Goal: Information Seeking & Learning: Learn about a topic

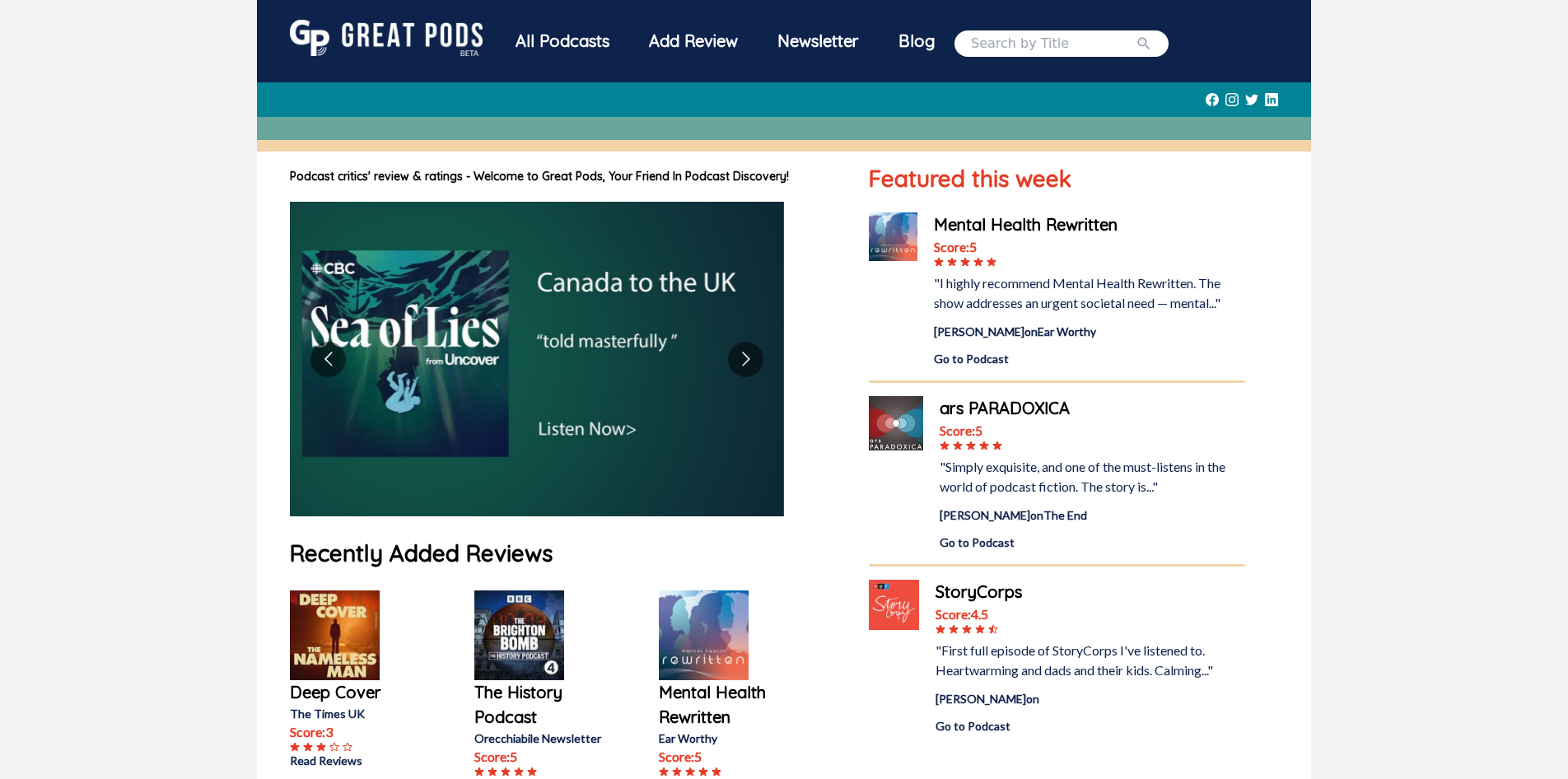
click at [1042, 48] on input "search" at bounding box center [1052, 43] width 164 height 20
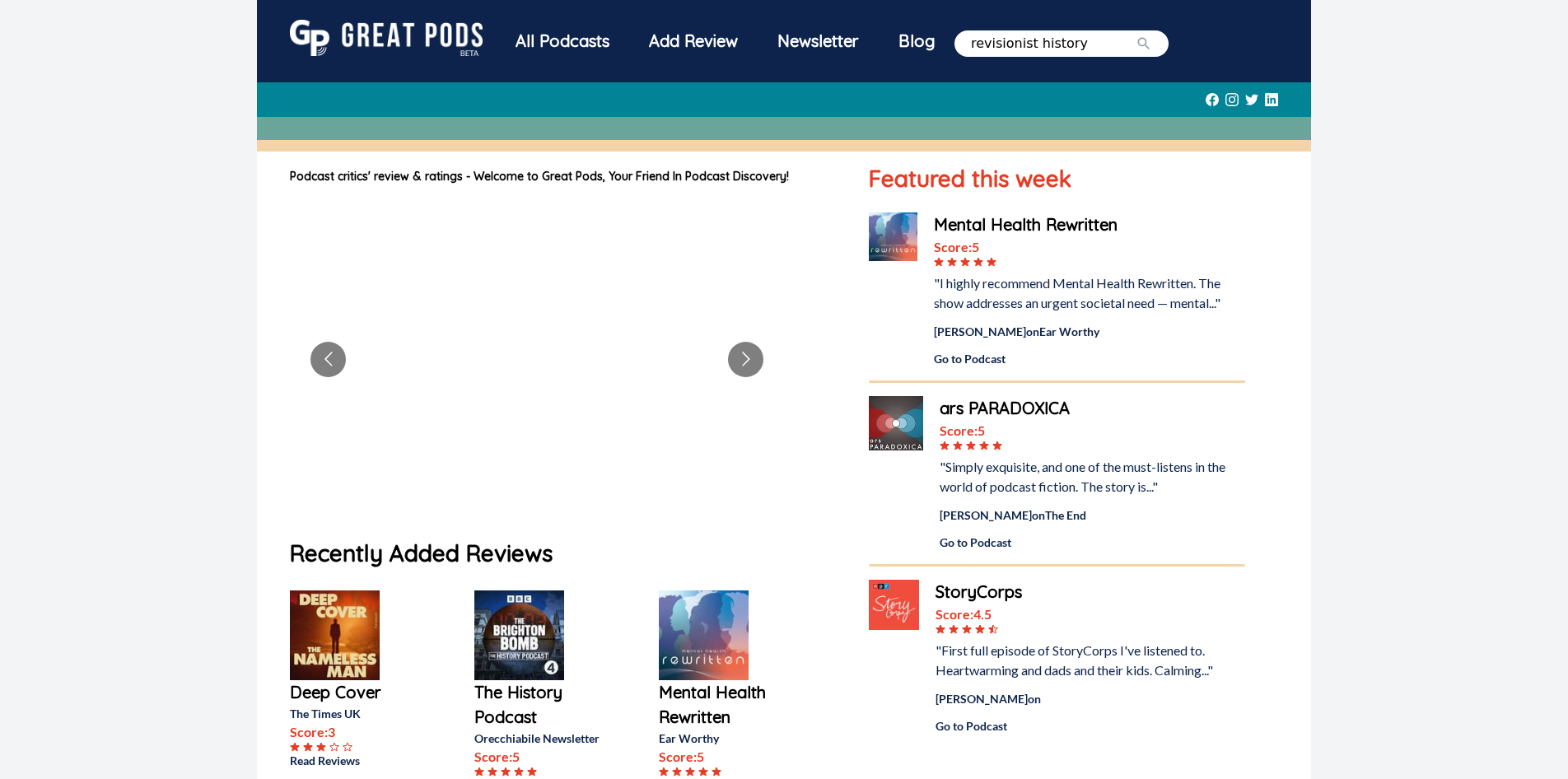
type input "revisionist history"
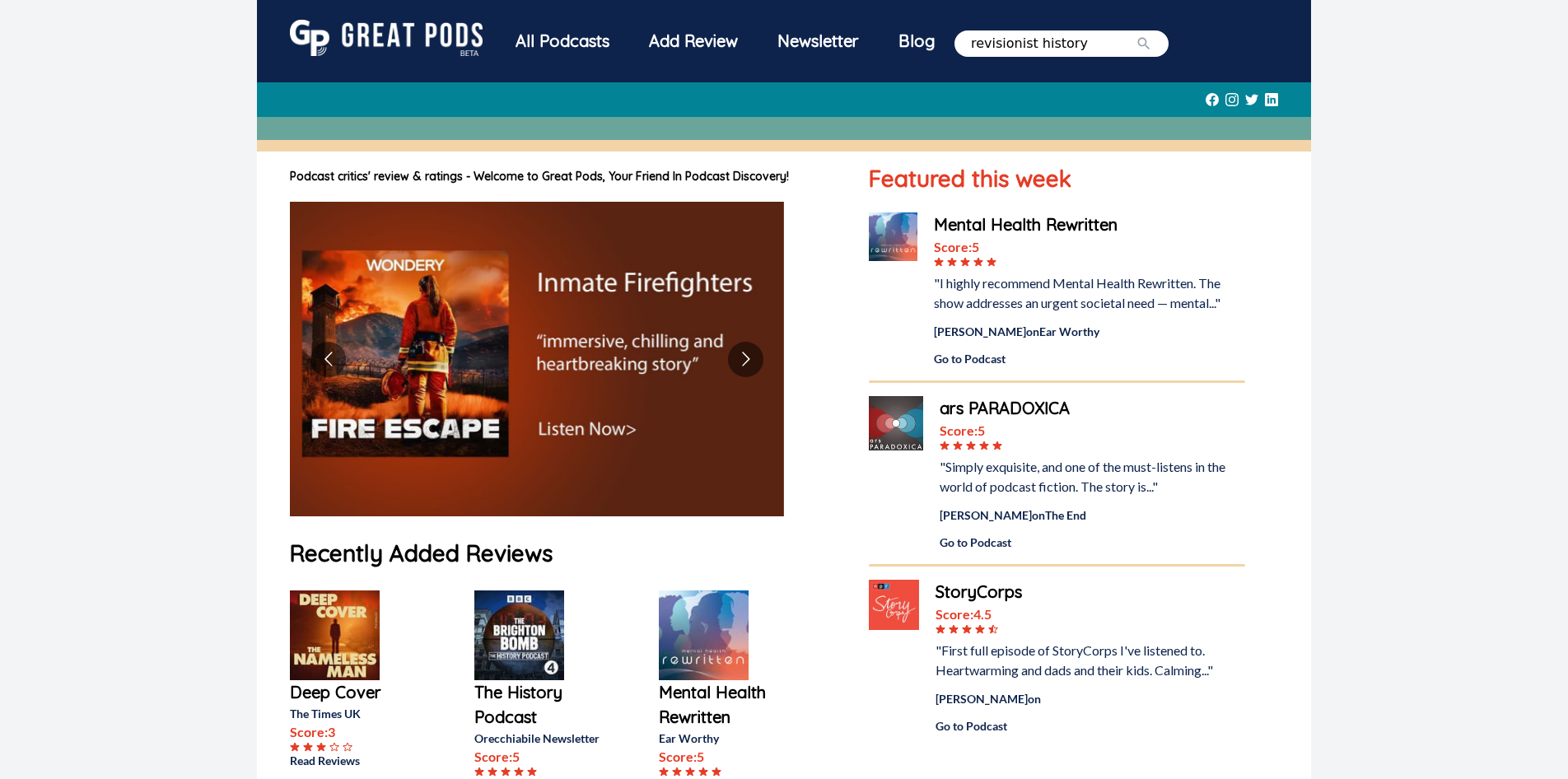
click at [1136, 33] on button "submit" at bounding box center [1144, 43] width 17 height 20
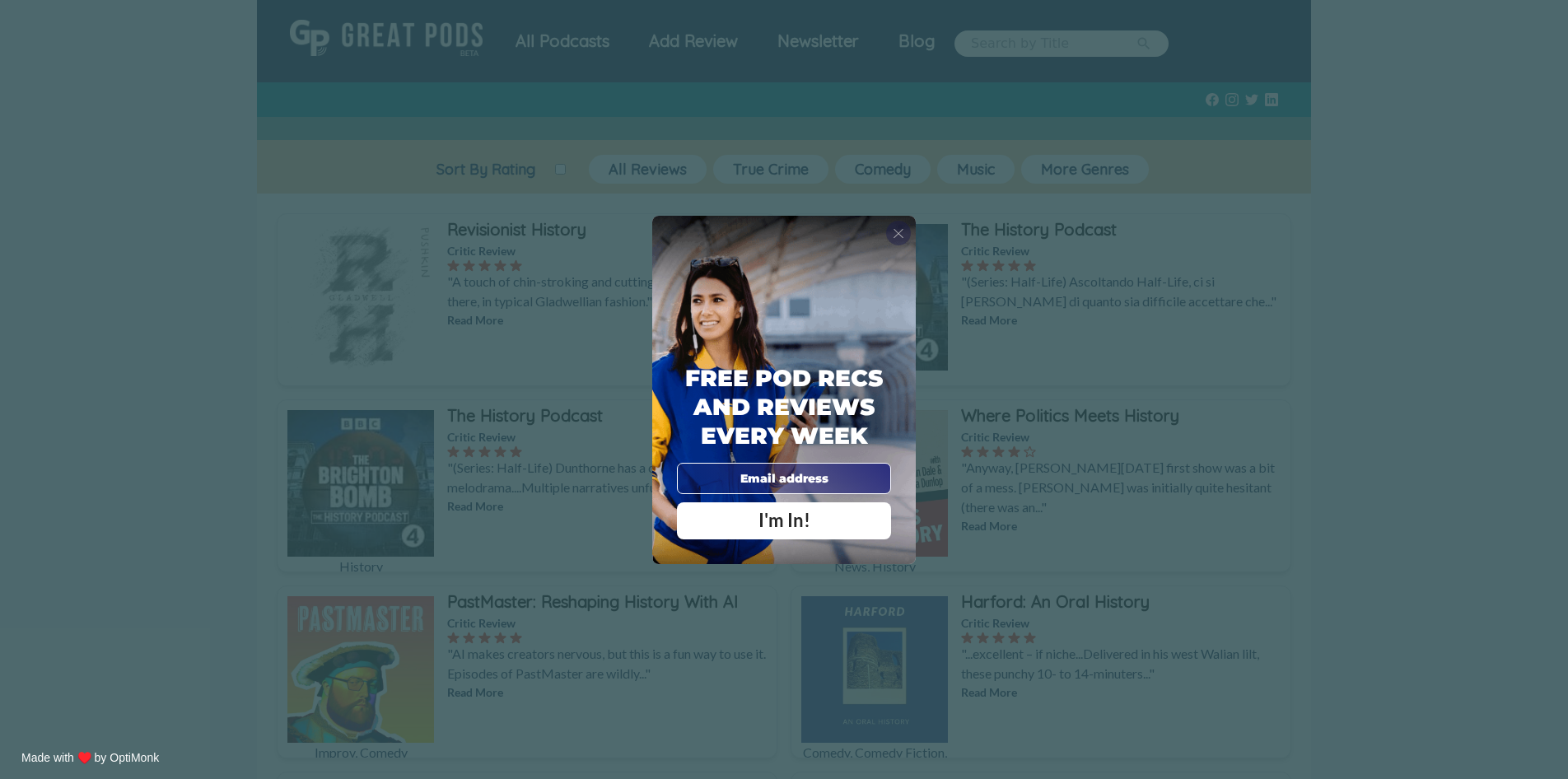
click at [903, 236] on span "X" at bounding box center [898, 233] width 12 height 17
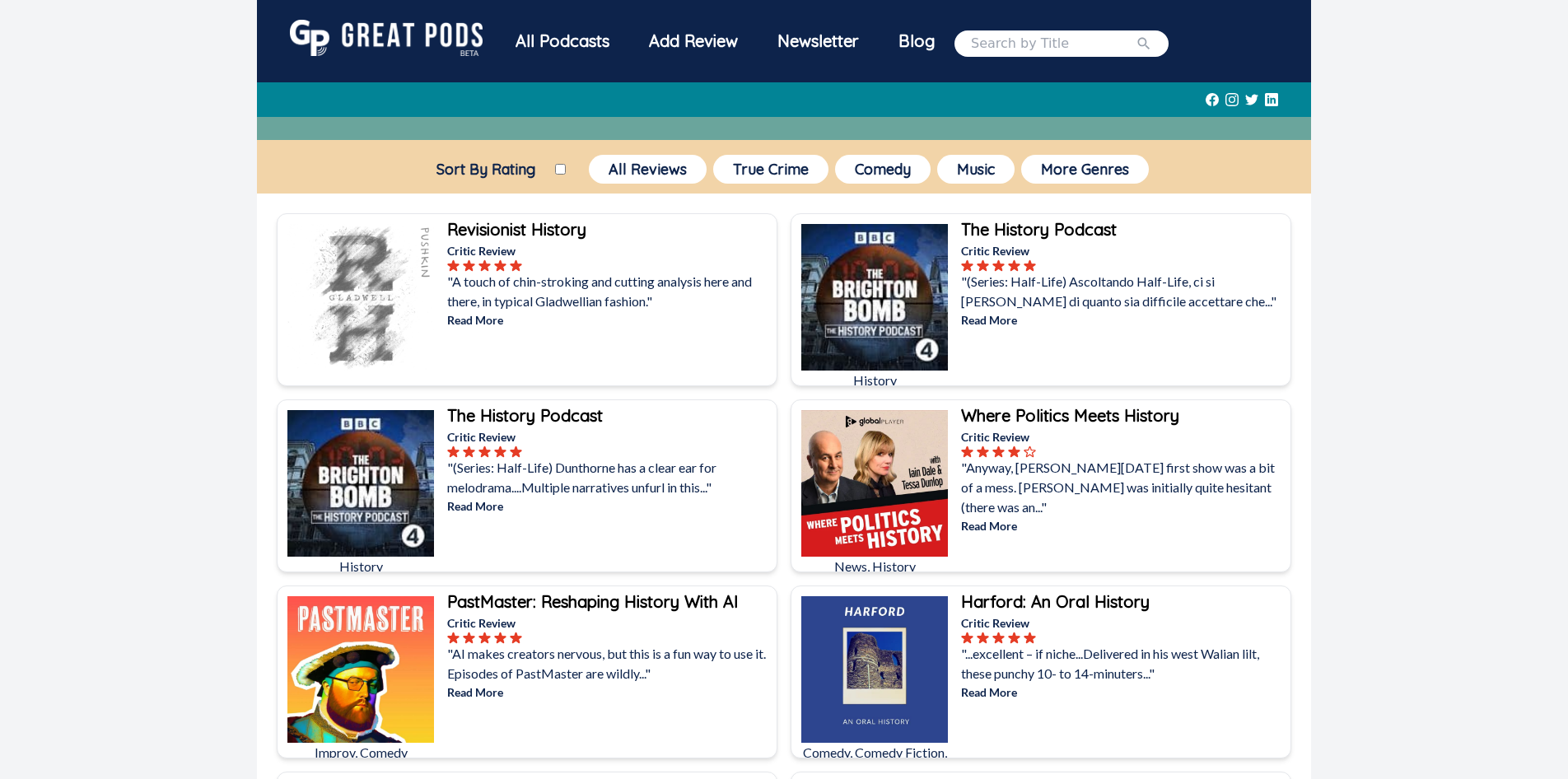
click at [524, 227] on b "Revisionist History" at bounding box center [517, 229] width 139 height 21
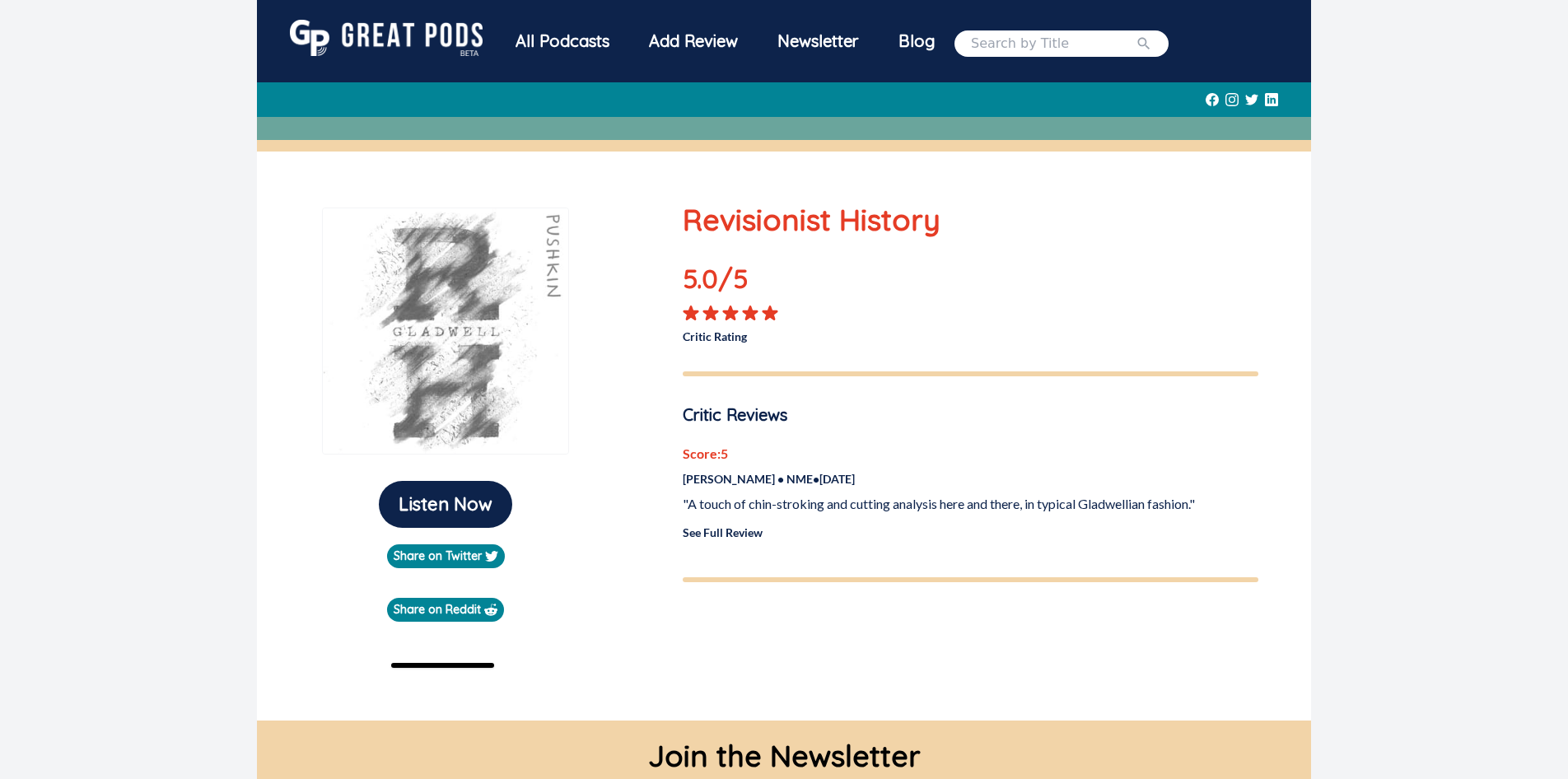
click at [742, 537] on link "See Full Review" at bounding box center [723, 532] width 80 height 14
